Goal: Task Accomplishment & Management: Manage account settings

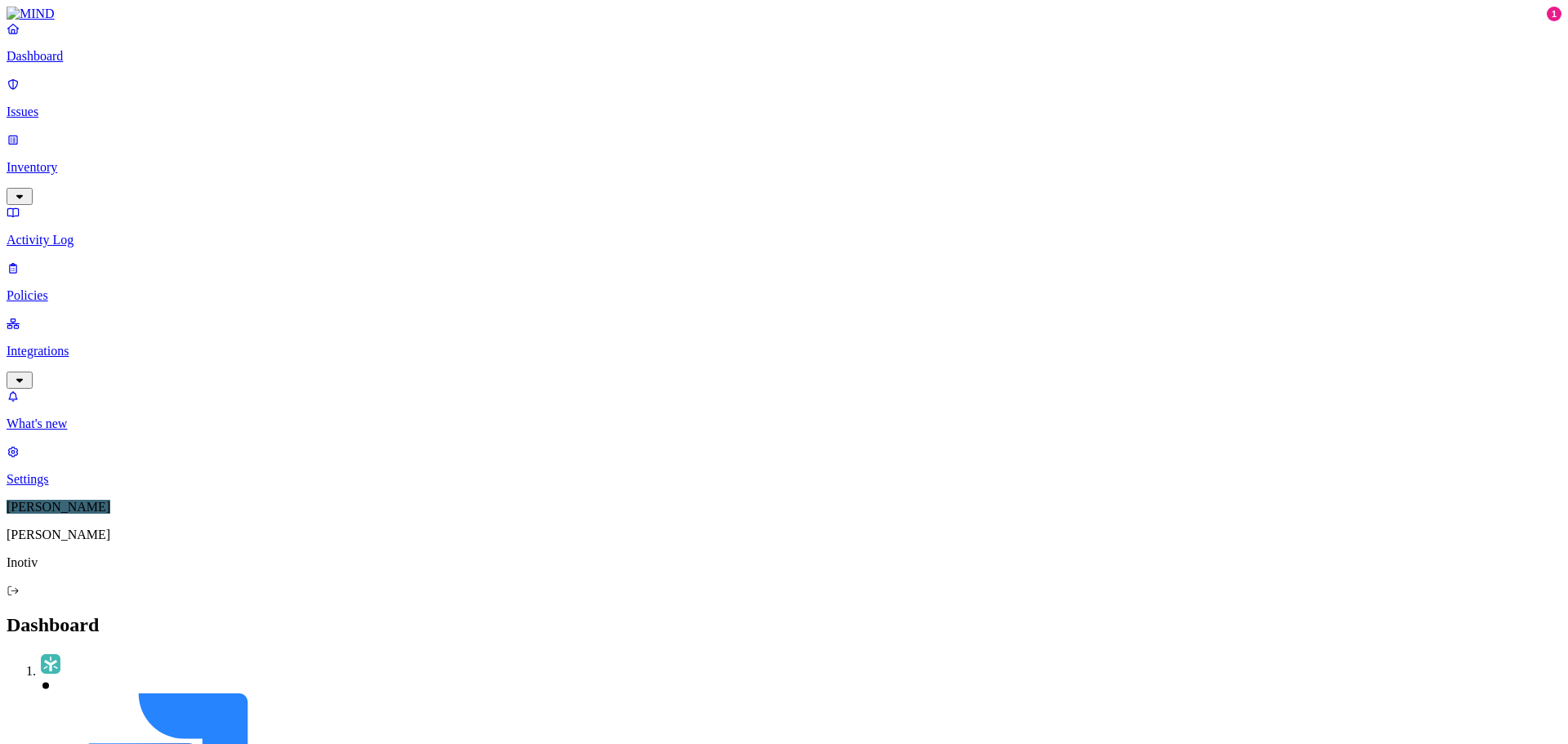
click at [27, 375] on icon "button" at bounding box center [19, 380] width 13 height 10
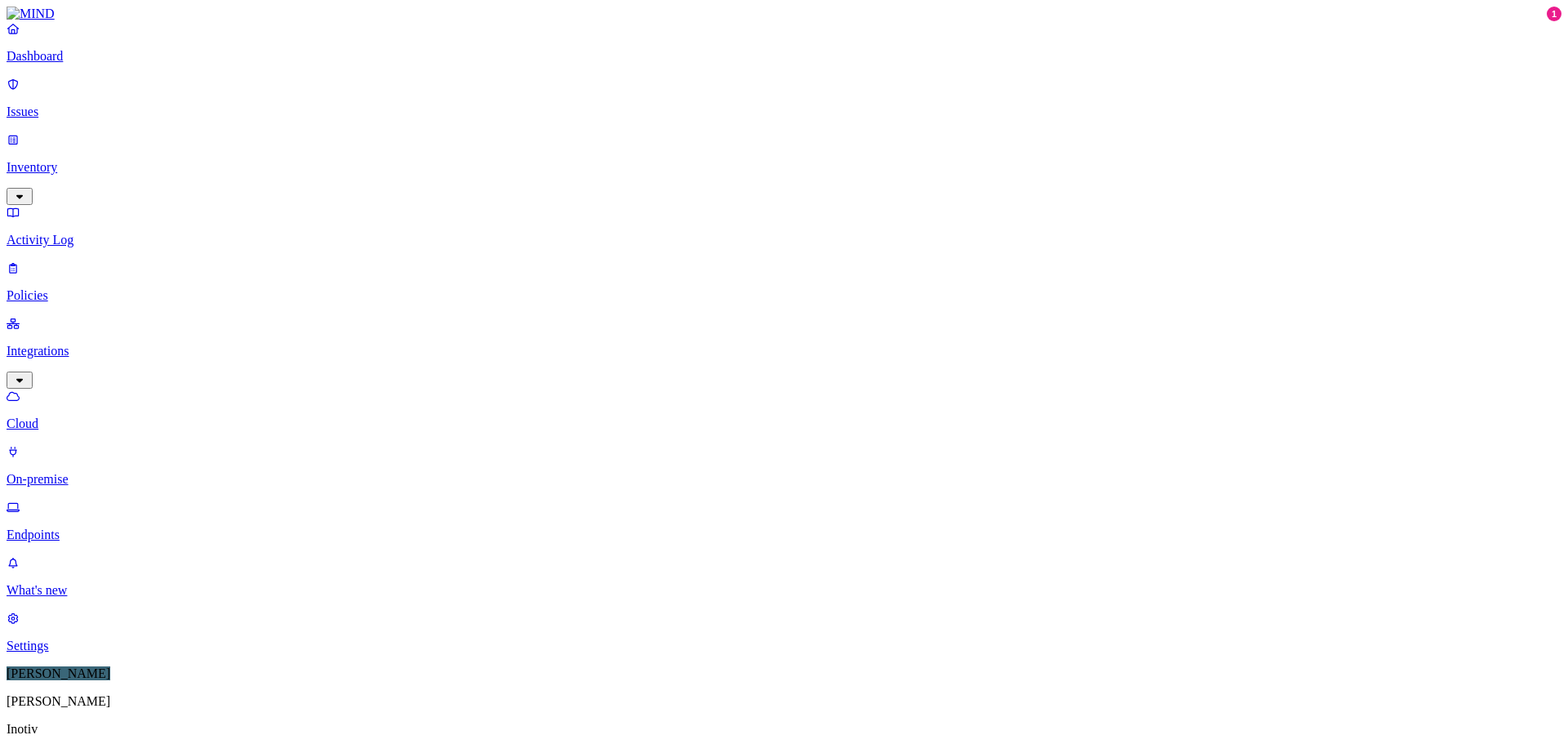
click at [62, 233] on p "Activity Log" at bounding box center [784, 240] width 1555 height 15
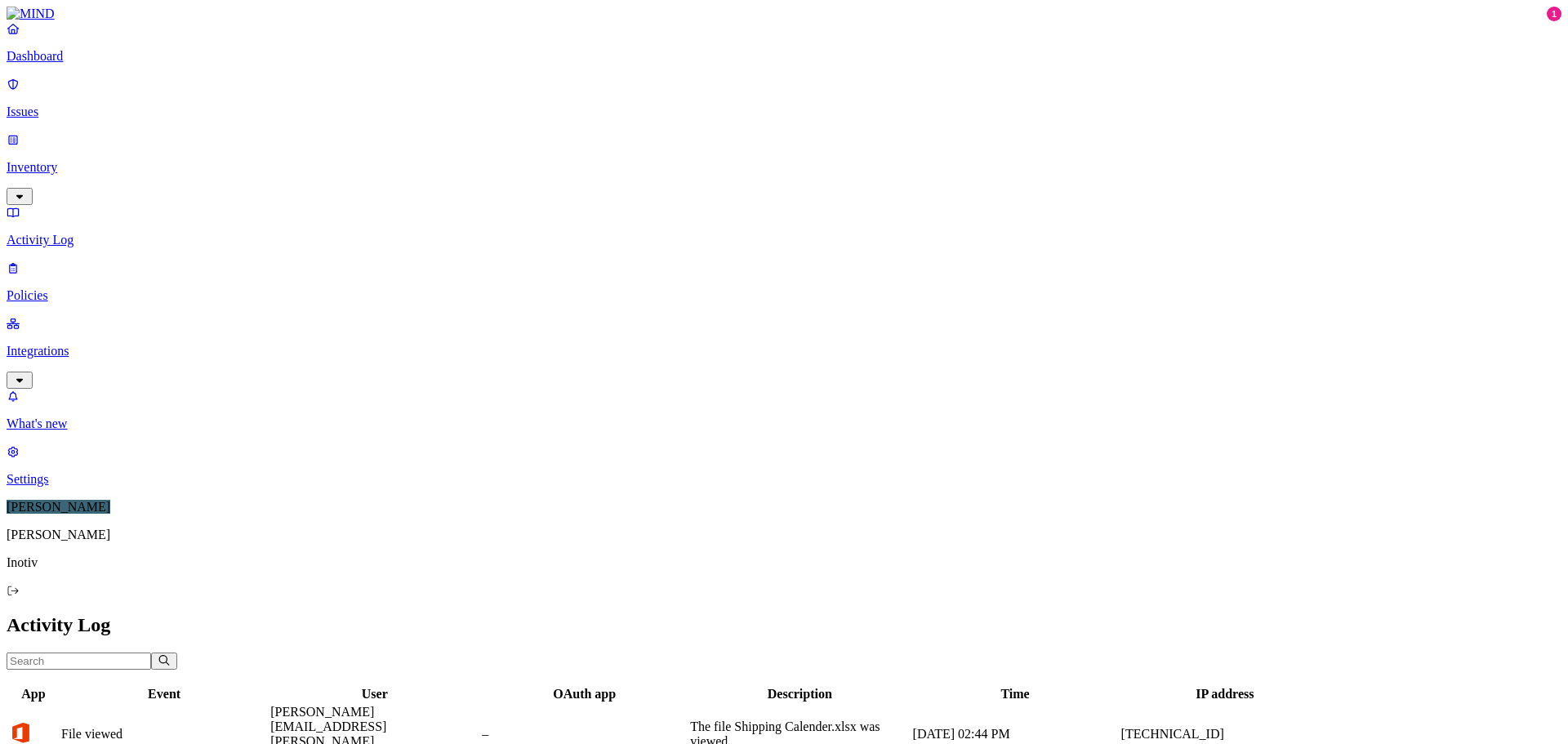
click at [61, 260] on link "Policies" at bounding box center [784, 282] width 1555 height 43
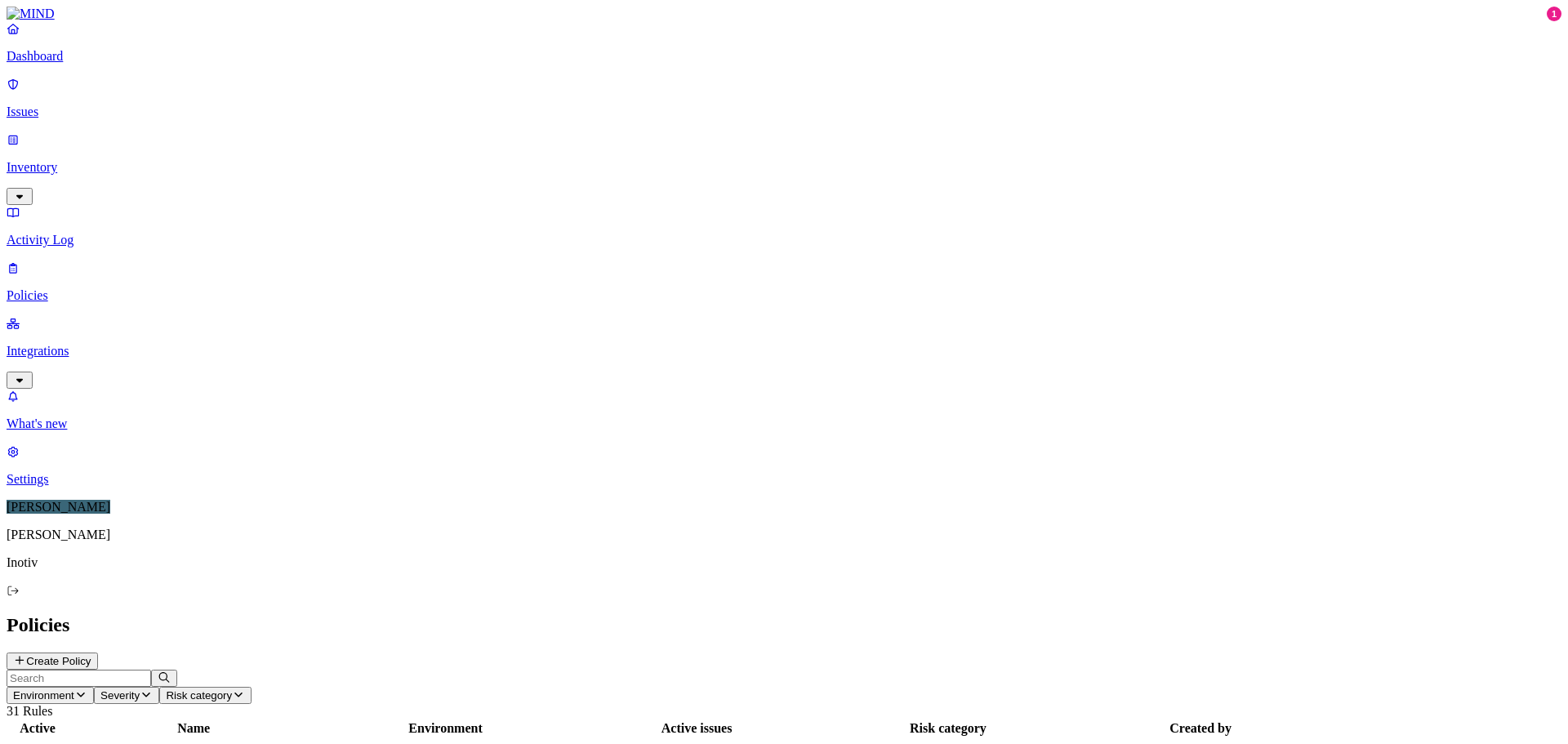
scroll to position [245, 0]
click at [837, 670] on header "Environment Severity Risk category 31 Rules" at bounding box center [784, 693] width 1555 height 49
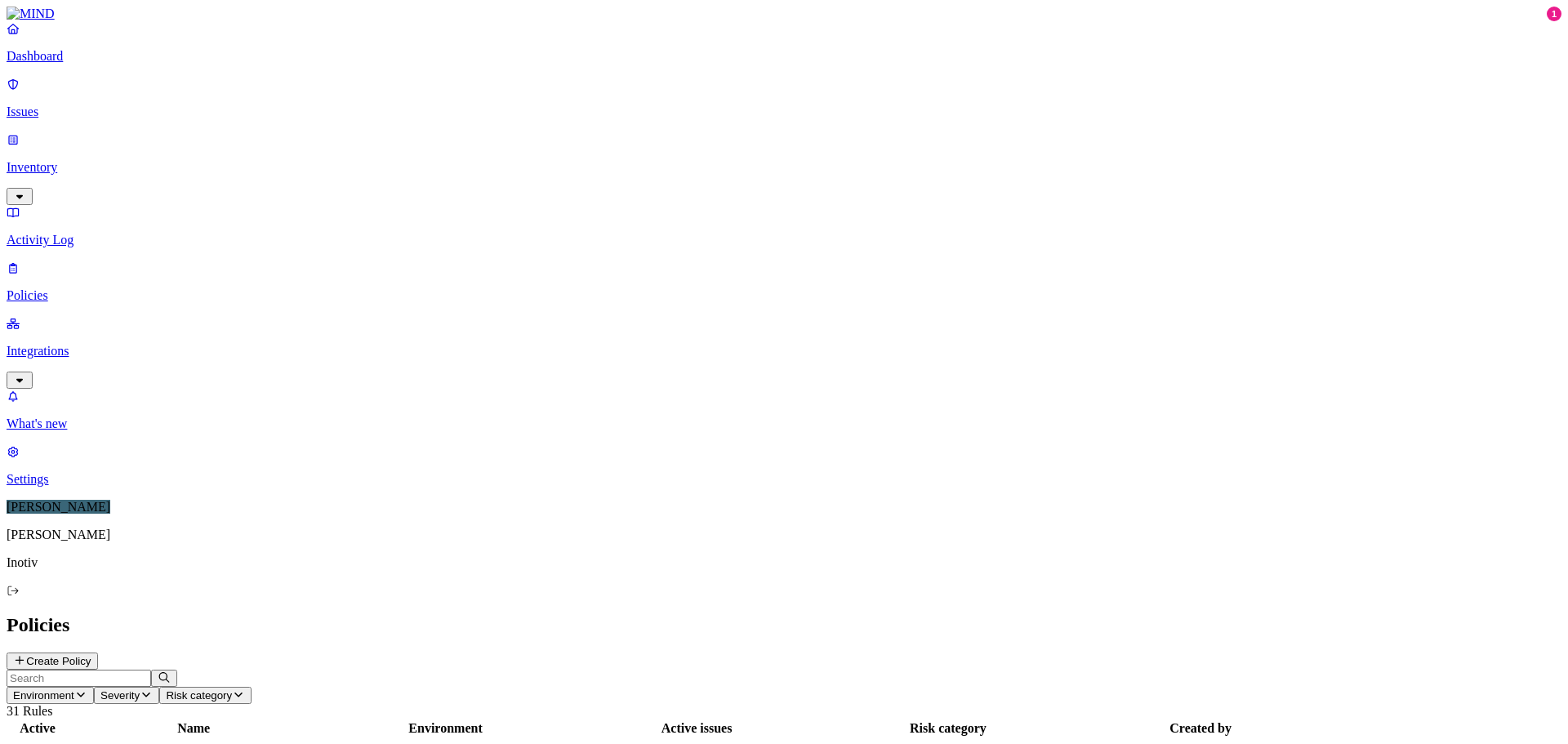
click at [98, 652] on button "Create Policy" at bounding box center [52, 661] width 92 height 17
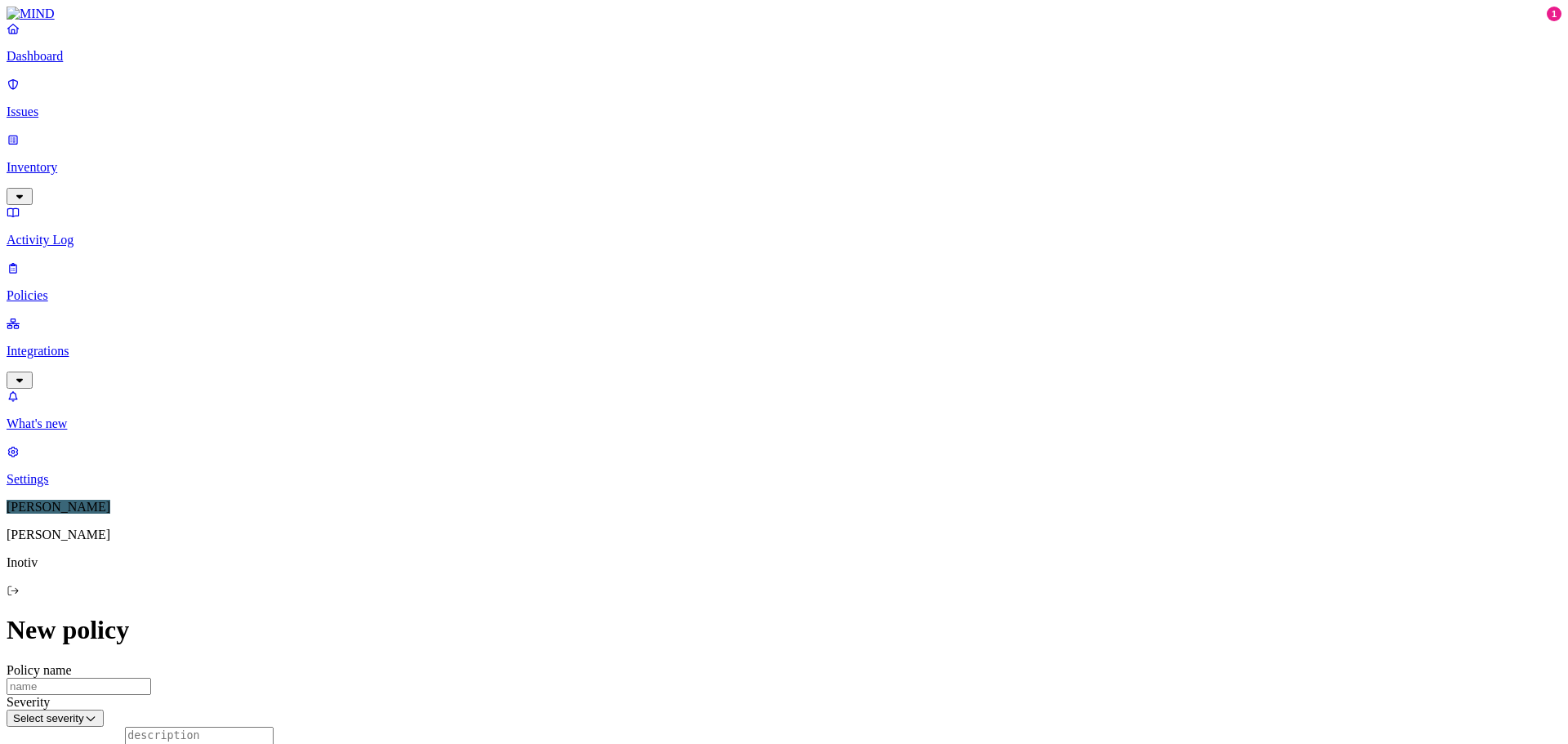
scroll to position [164, 0]
click at [734, 613] on html "Dashboard Issues Inventory Activity Log Policies Integrations What's new 1 Sett…" at bounding box center [784, 701] width 1568 height 1402
drag, startPoint x: 1558, startPoint y: 390, endPoint x: 1534, endPoint y: 158, distance: 233.2
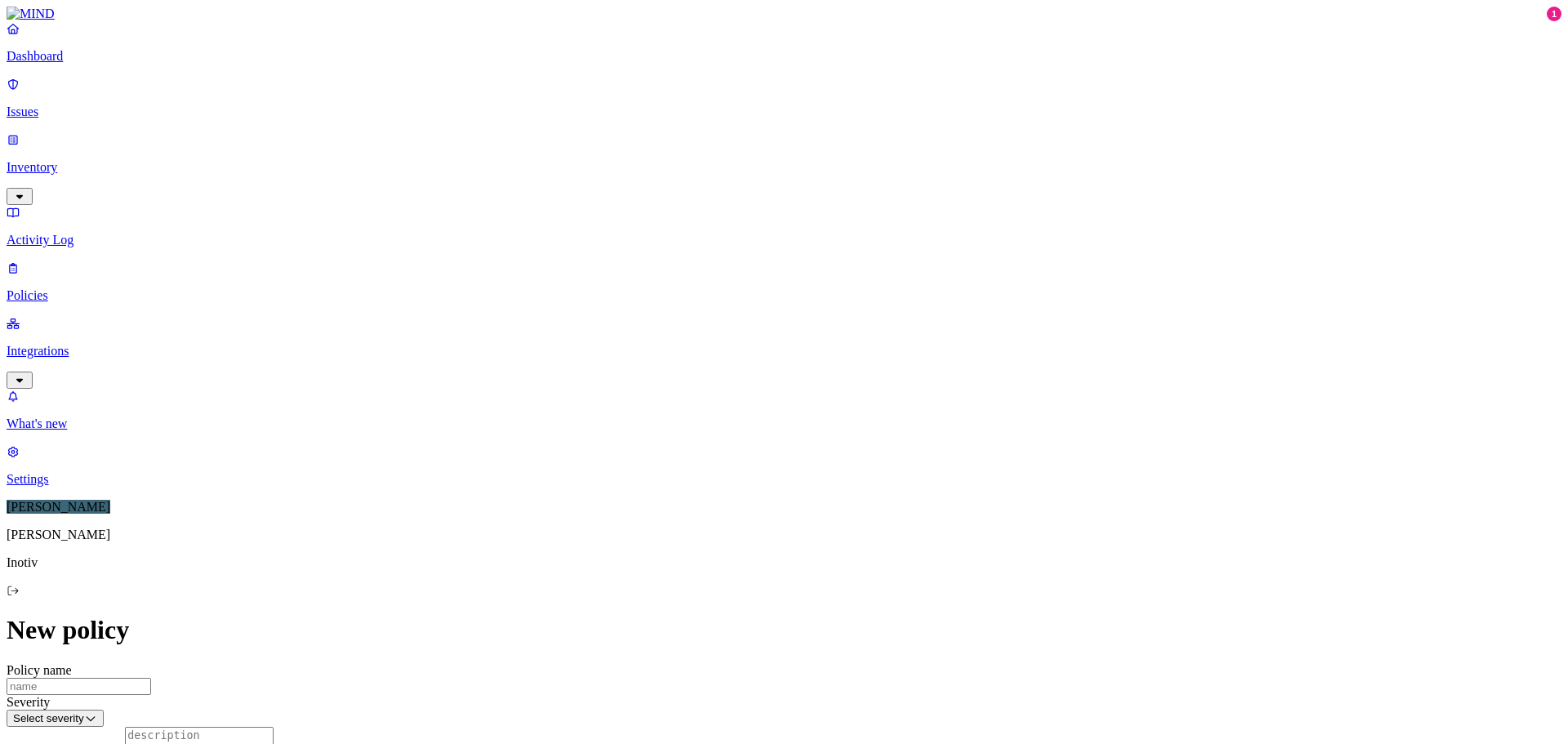
click at [1535, 158] on html "Dashboard Issues Inventory Activity Log Policies Integrations What's new 1 Sett…" at bounding box center [784, 701] width 1568 height 1402
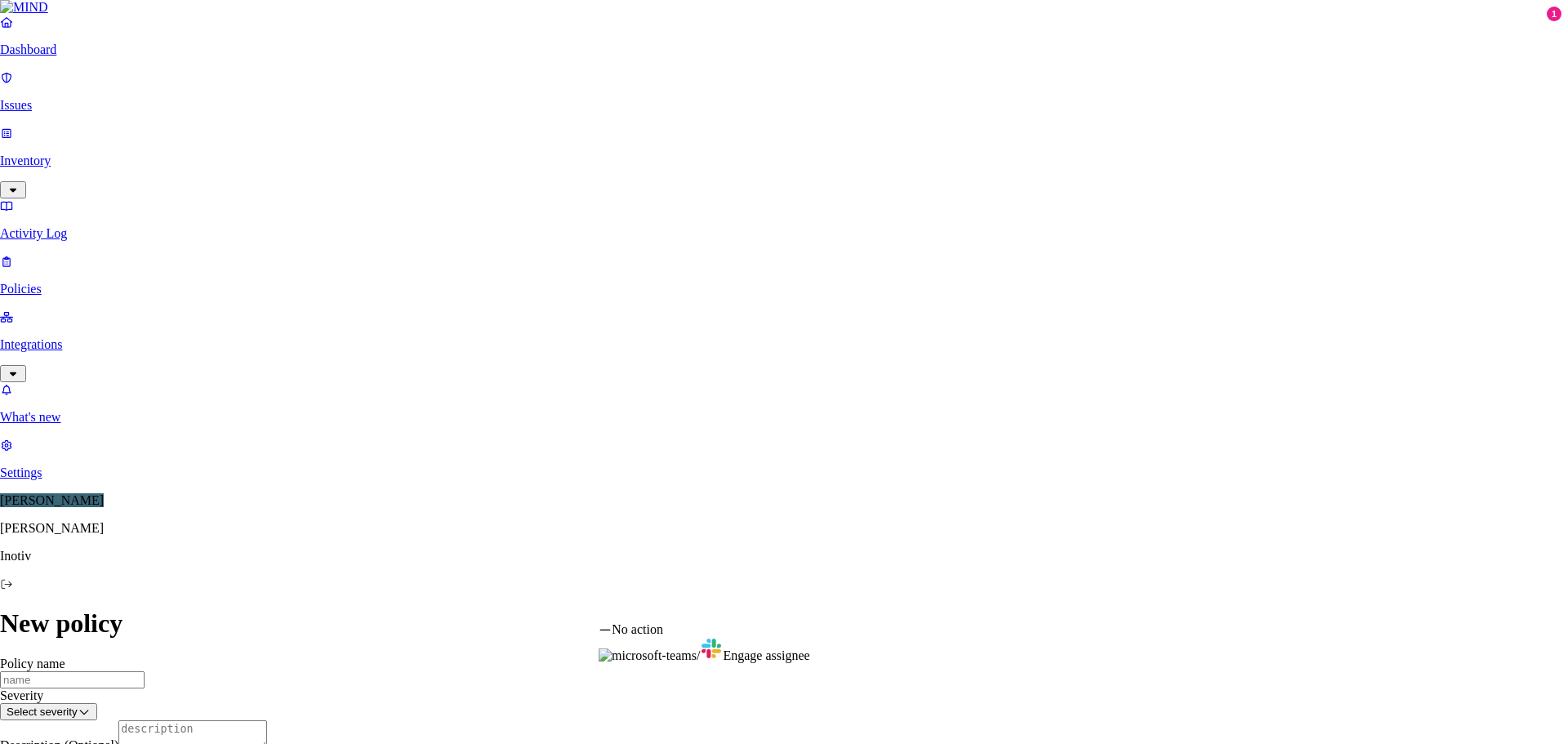
scroll to position [166, 0]
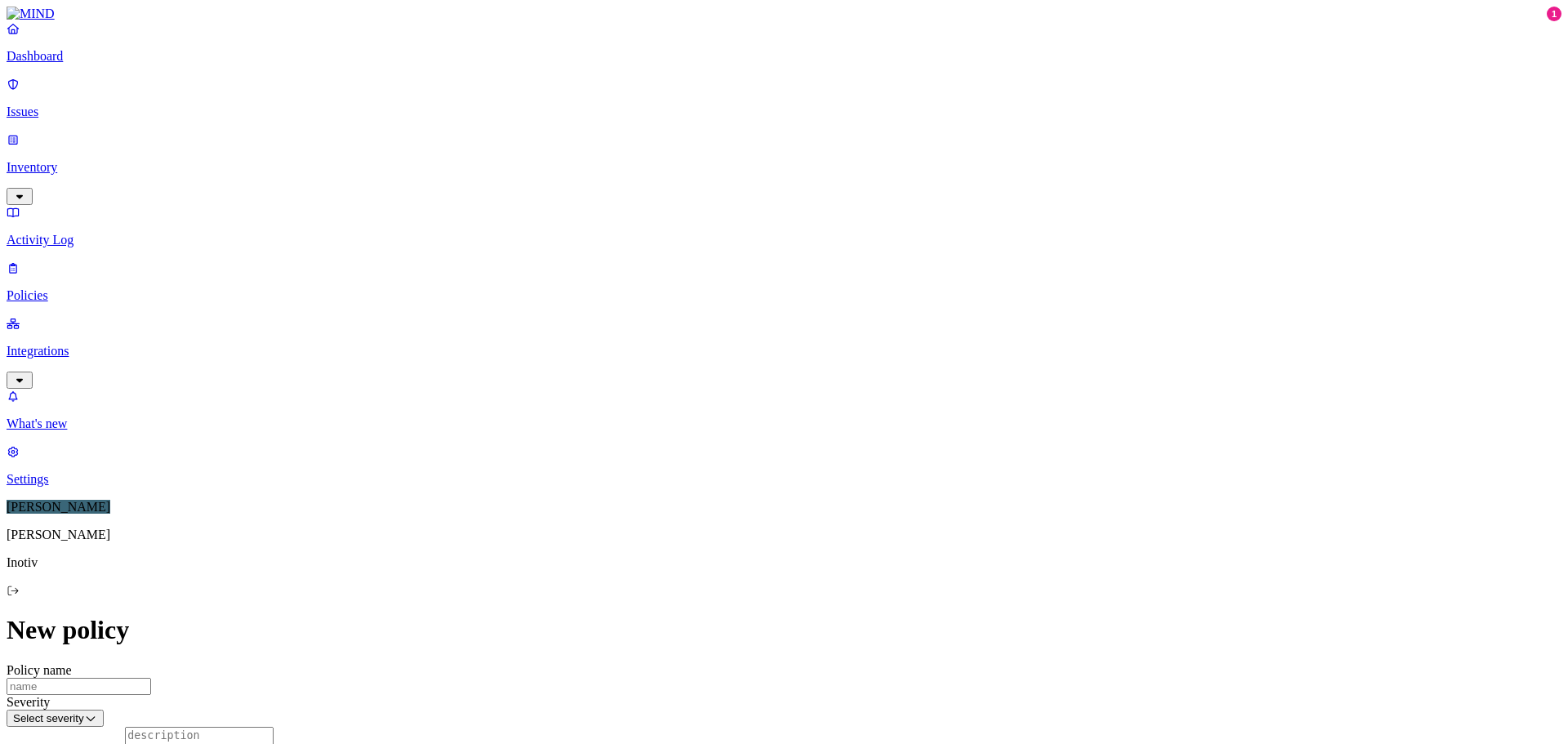
scroll to position [0, 0]
click at [85, 344] on p "Integrations" at bounding box center [784, 351] width 1555 height 15
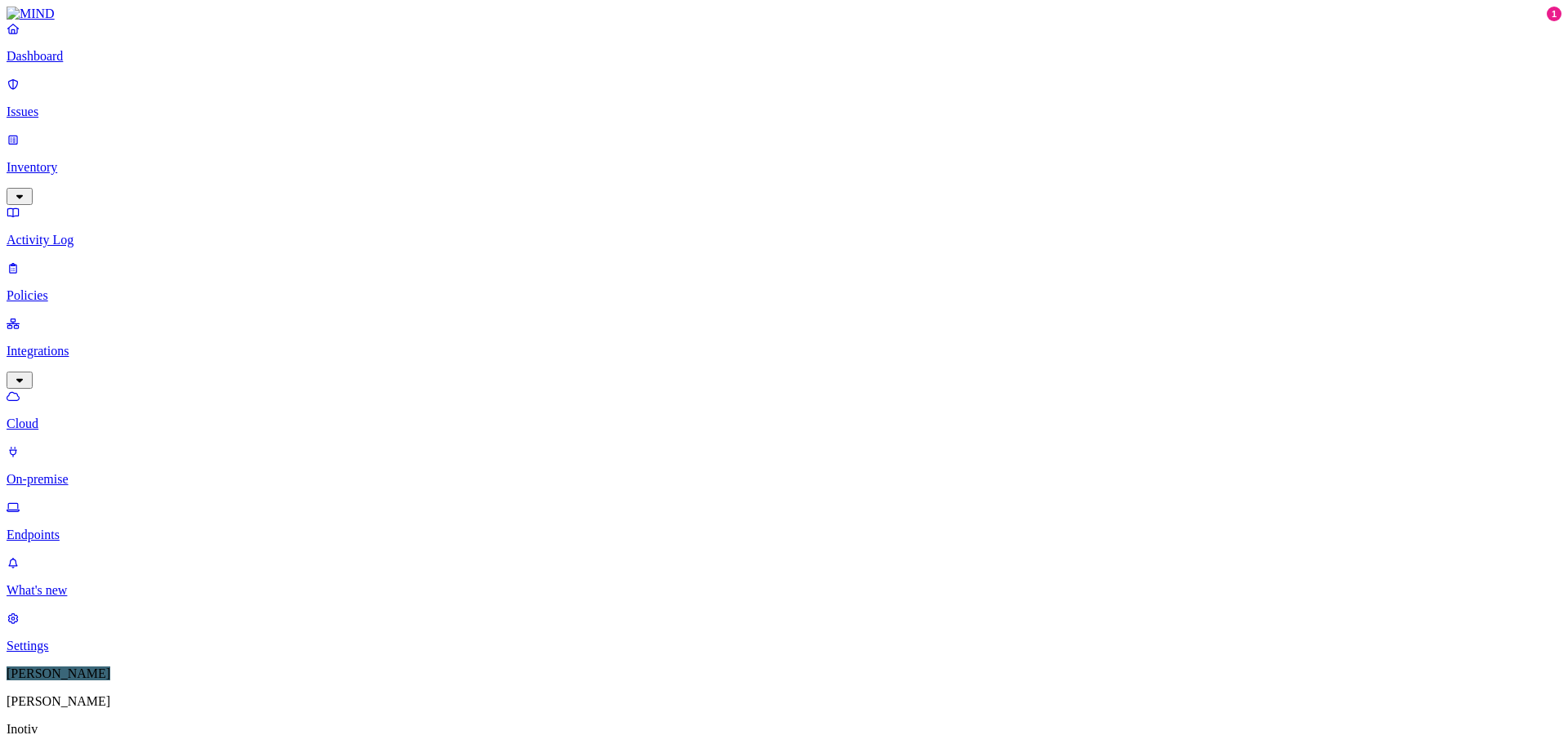
click at [57, 63] on p "Dashboard" at bounding box center [784, 56] width 1555 height 15
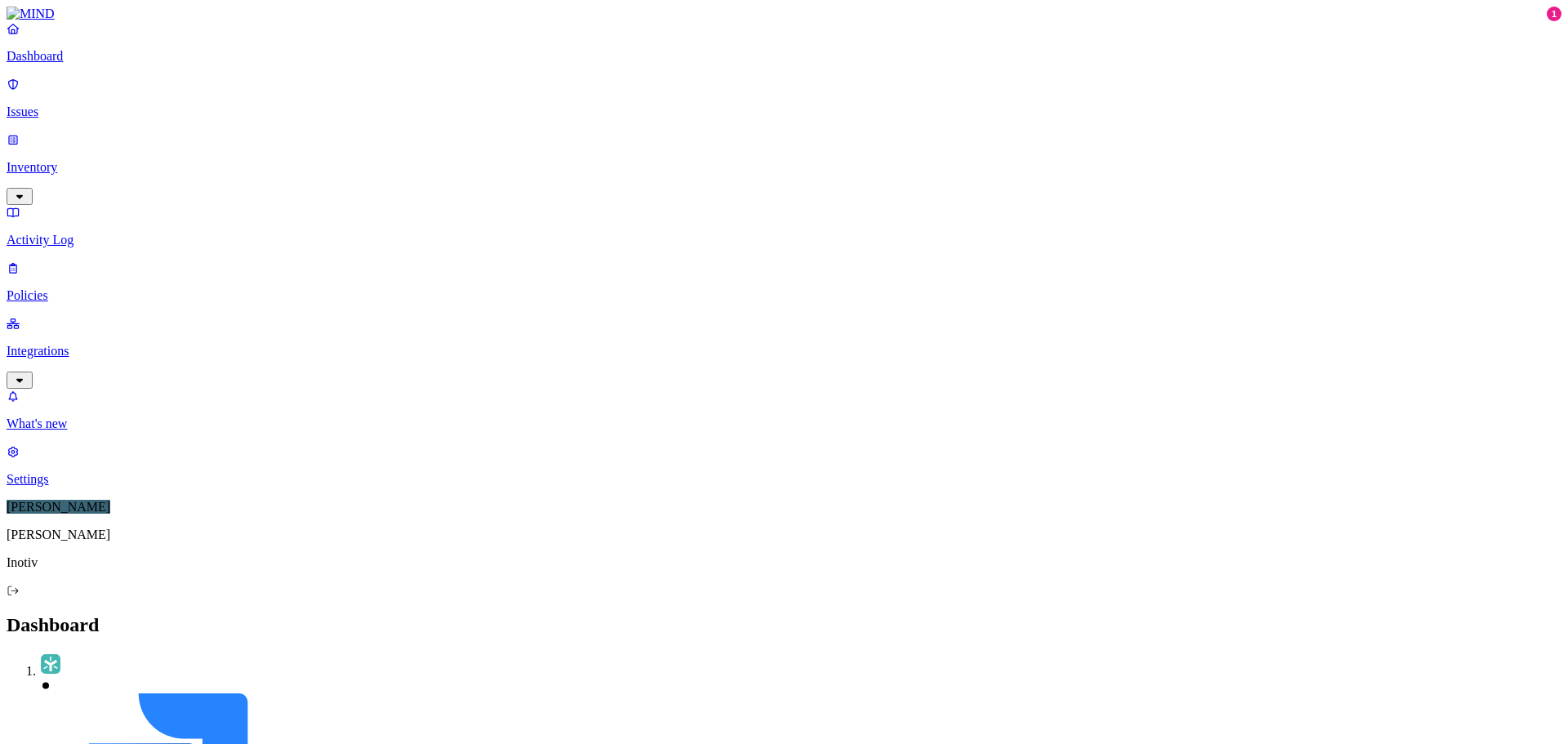
click at [90, 63] on p "Dashboard" at bounding box center [784, 56] width 1555 height 15
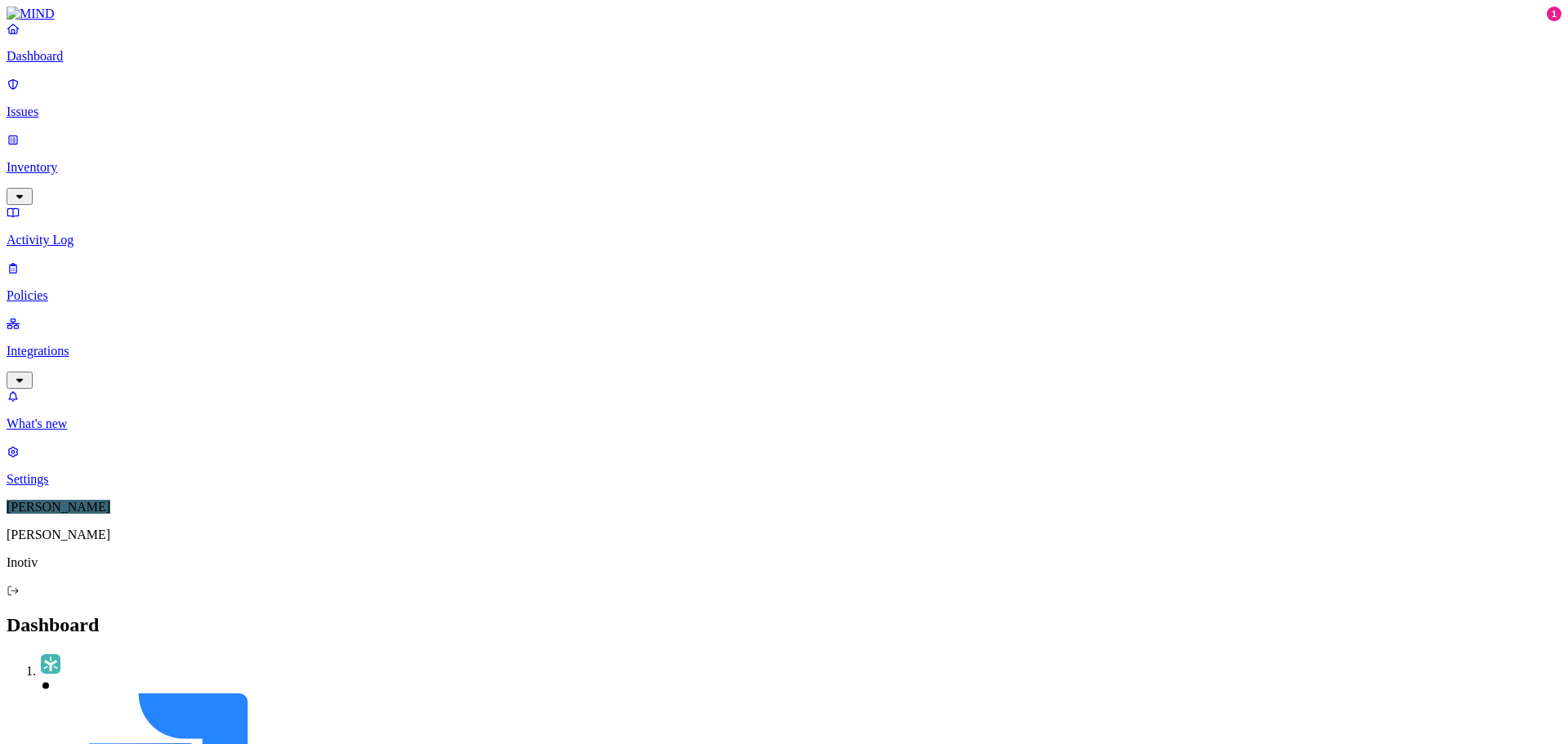
click at [78, 104] on p "Issues" at bounding box center [784, 111] width 1555 height 15
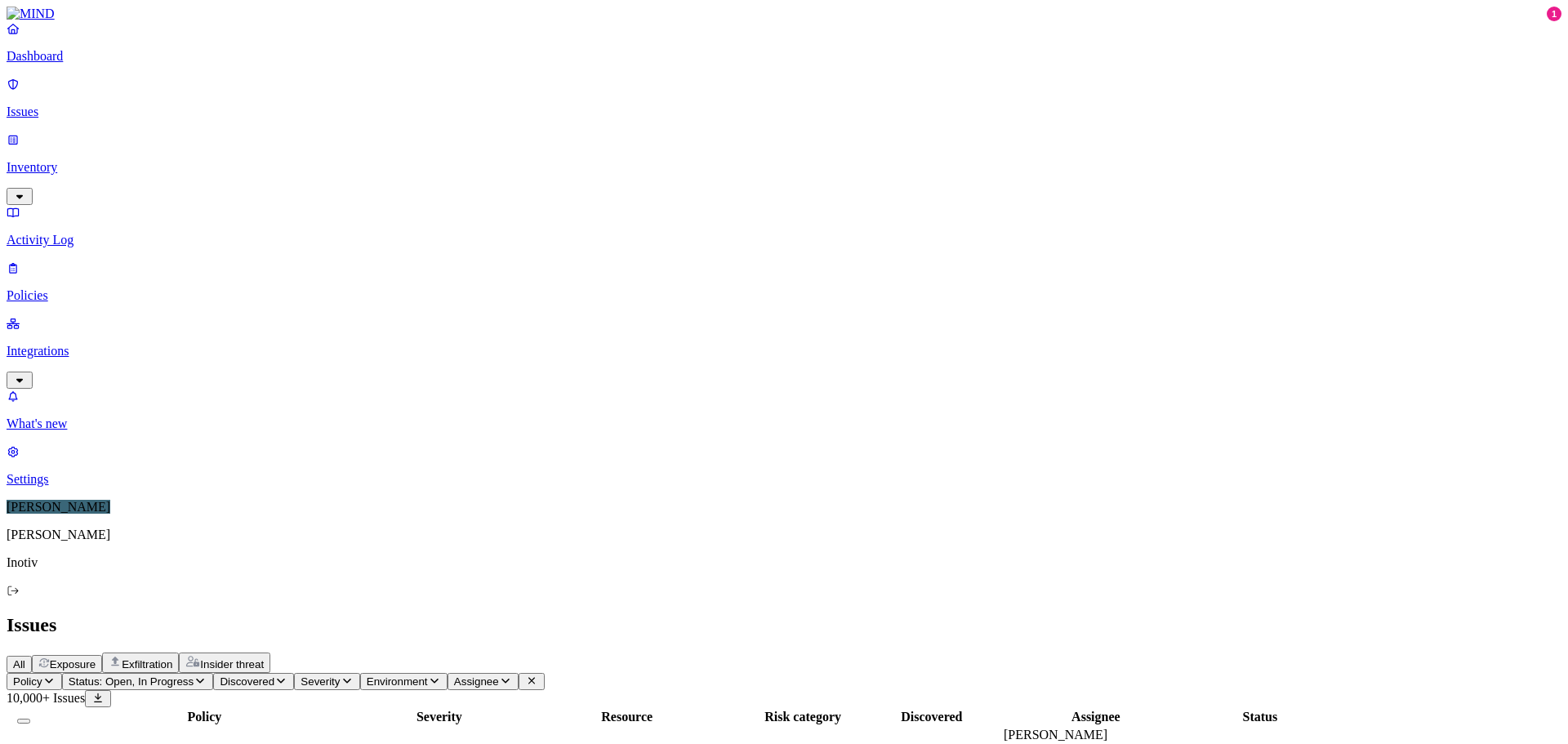
click at [100, 160] on p "Inventory" at bounding box center [784, 167] width 1555 height 15
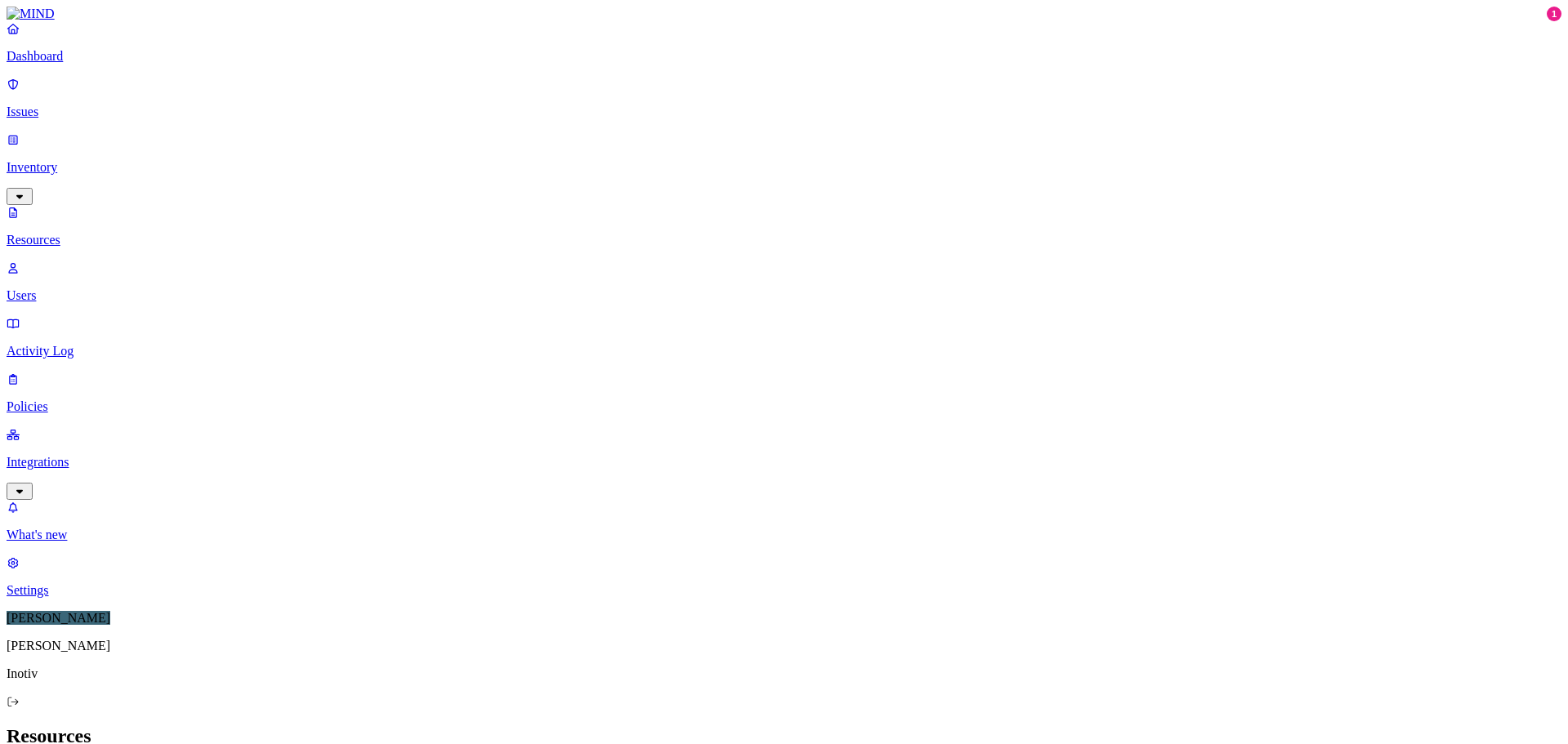
scroll to position [245, 0]
click at [82, 289] on p "Users" at bounding box center [784, 295] width 1555 height 15
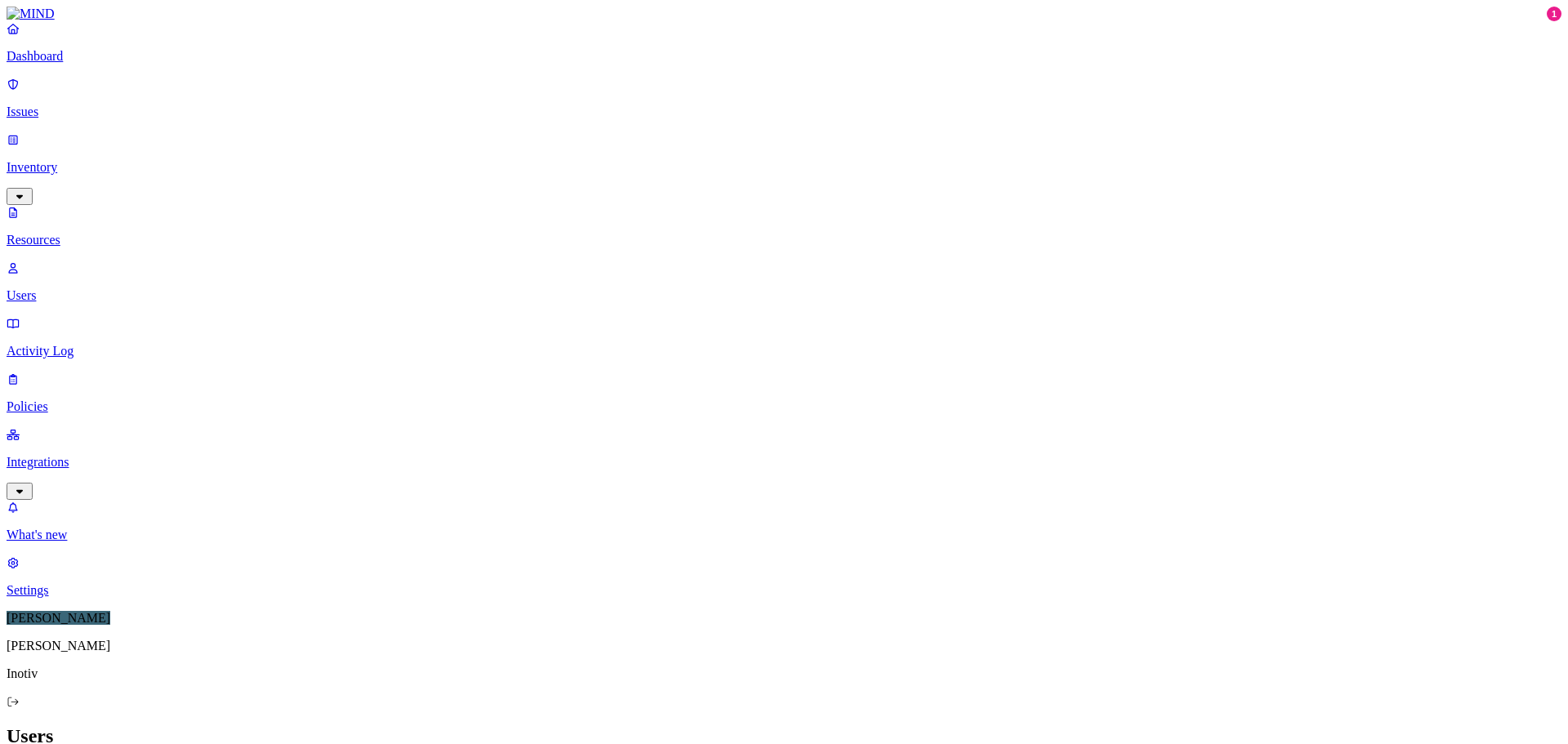
click at [72, 372] on link "Policies" at bounding box center [784, 393] width 1555 height 43
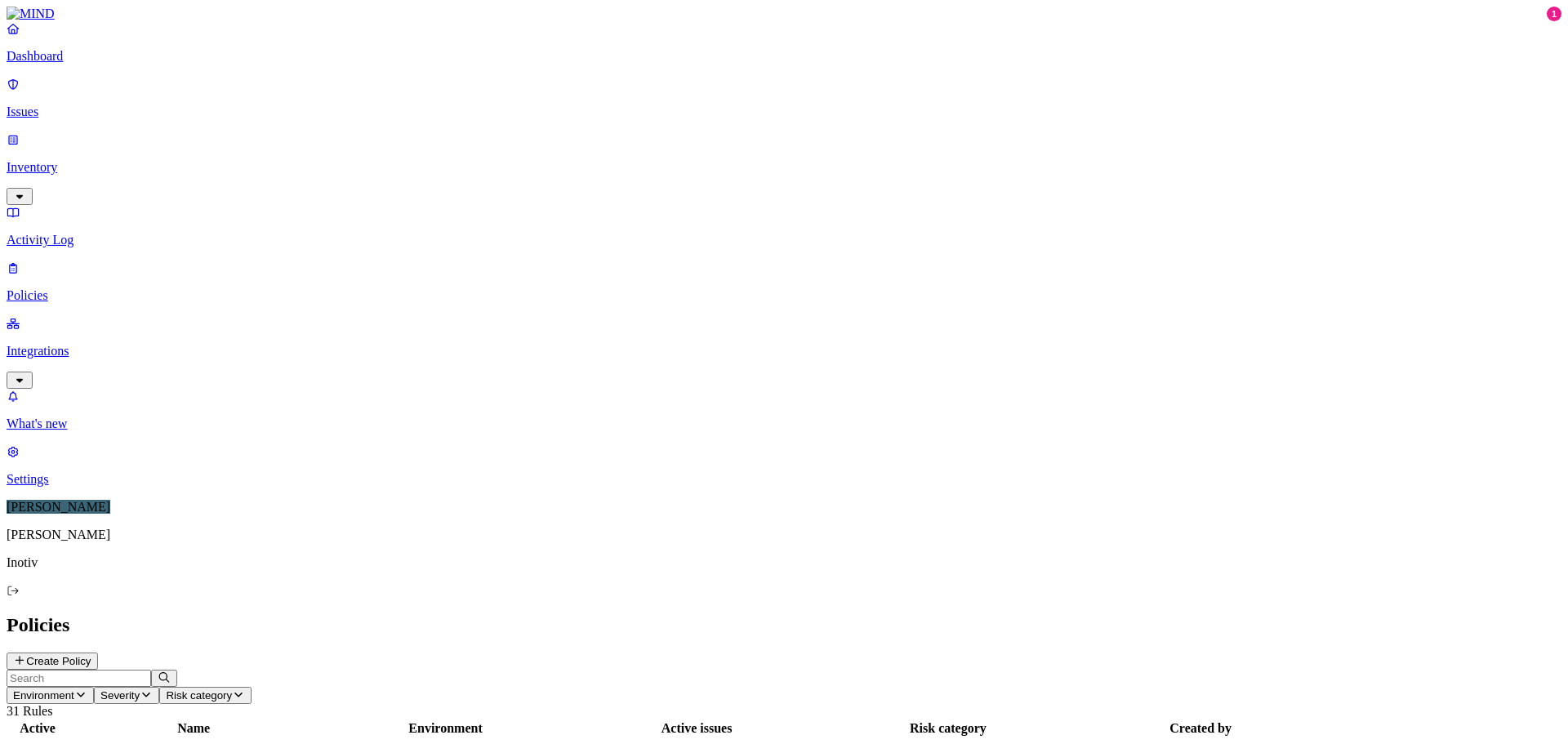
scroll to position [395, 0]
click at [792, 614] on h2 "Policies" at bounding box center [784, 625] width 1555 height 22
click at [900, 614] on header "Policies Create Policy" at bounding box center [784, 641] width 1555 height 56
click at [1119, 614] on div "Policies Create Policy" at bounding box center [784, 641] width 1555 height 56
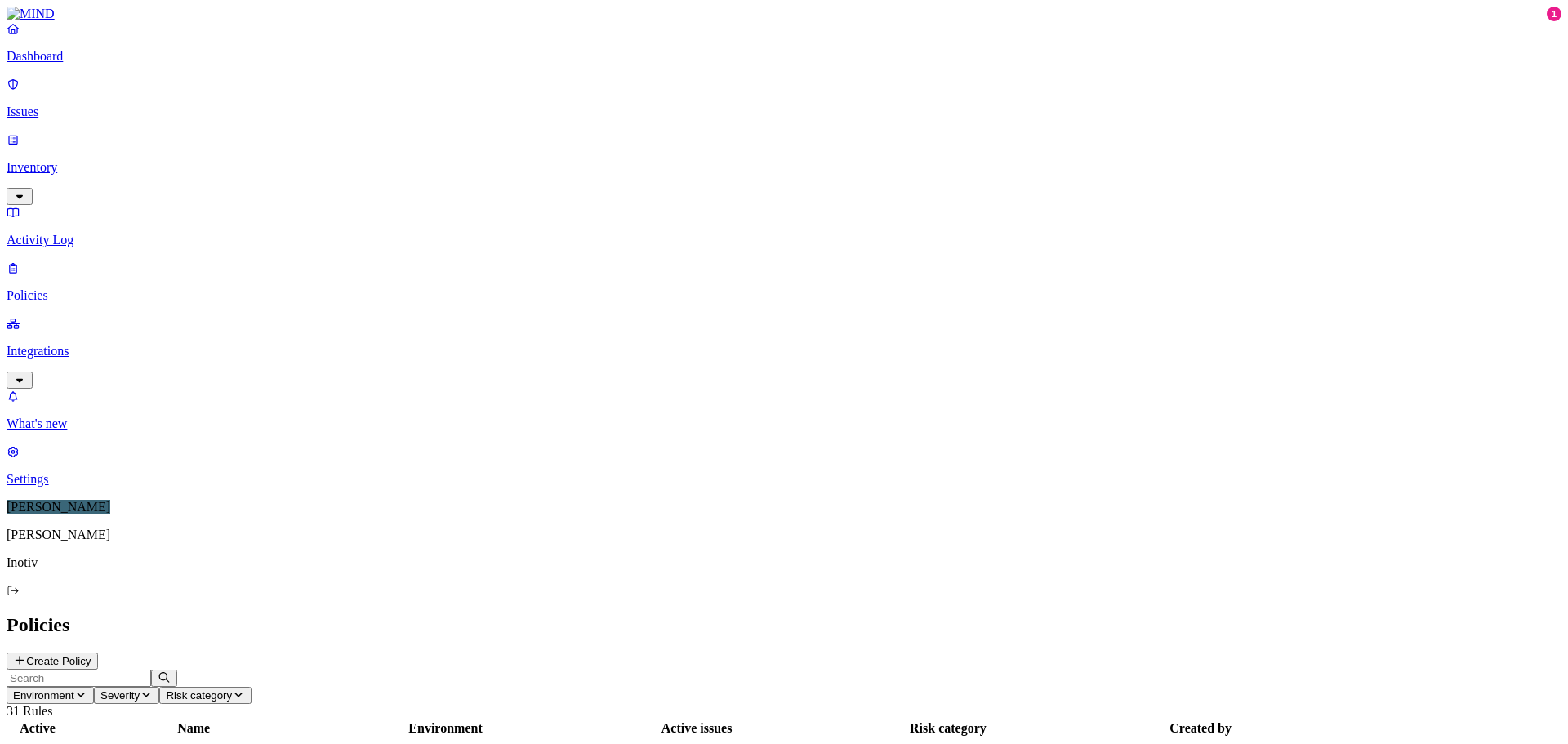
scroll to position [395, 0]
